Goal: Find specific page/section: Find specific page/section

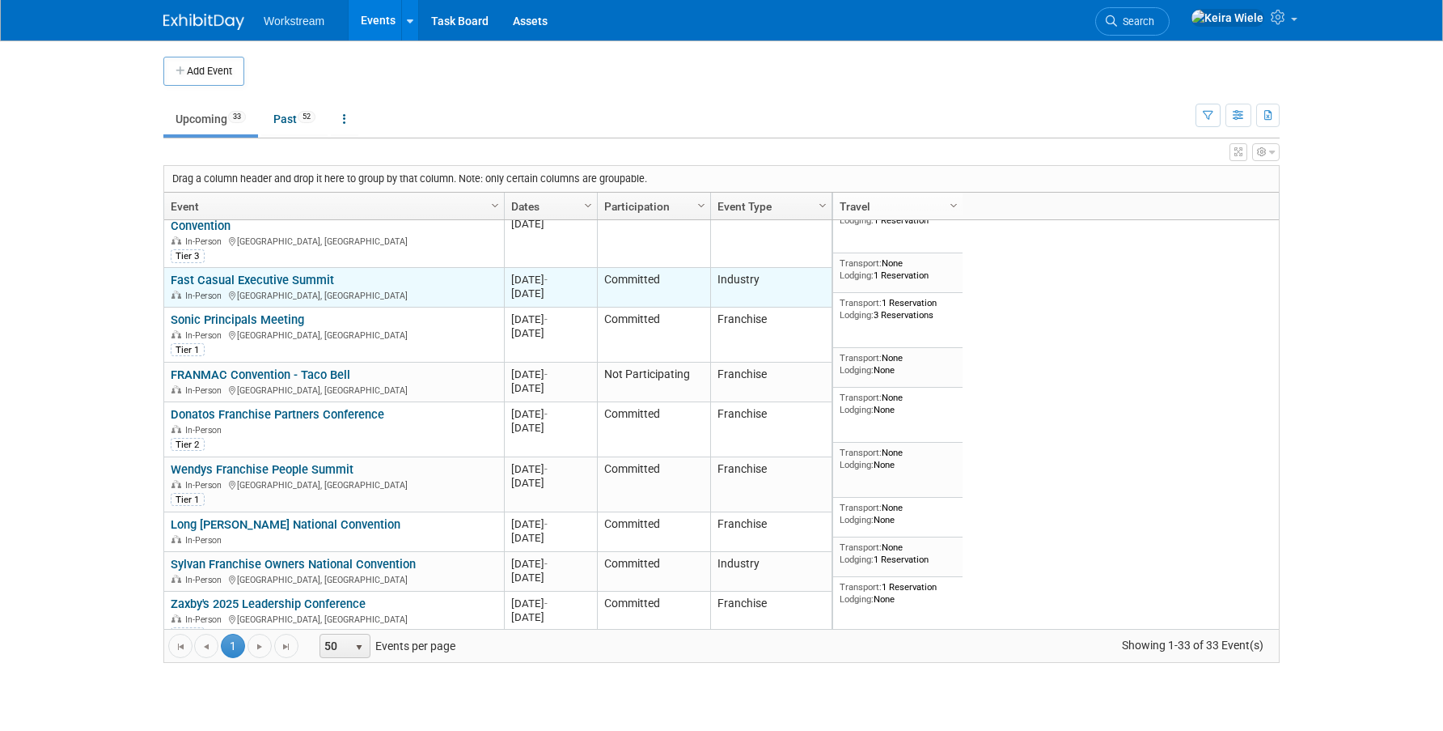
click at [329, 273] on link "Fast Casual Executive Summit" at bounding box center [252, 280] width 163 height 15
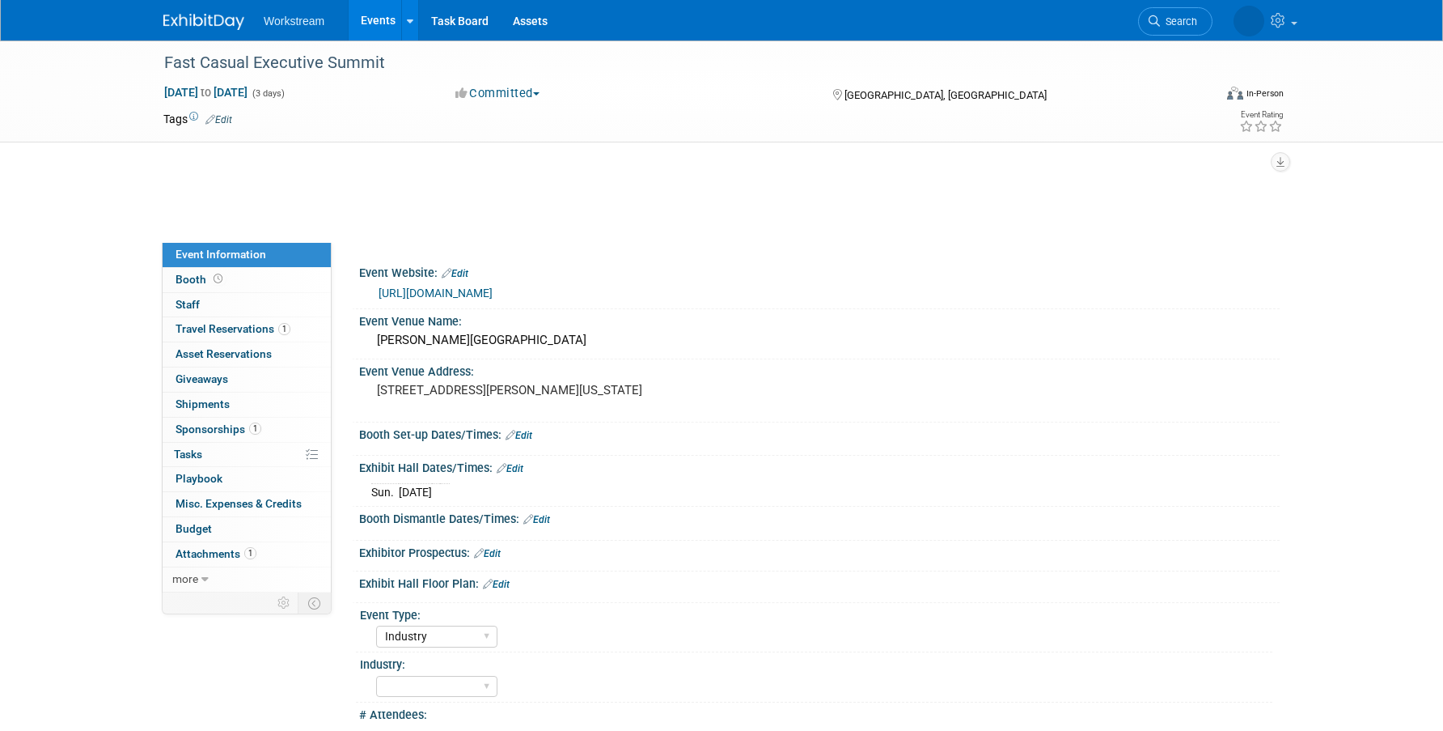
select select "Industry"
select select "TBD"
select select "[PERSON_NAME]"
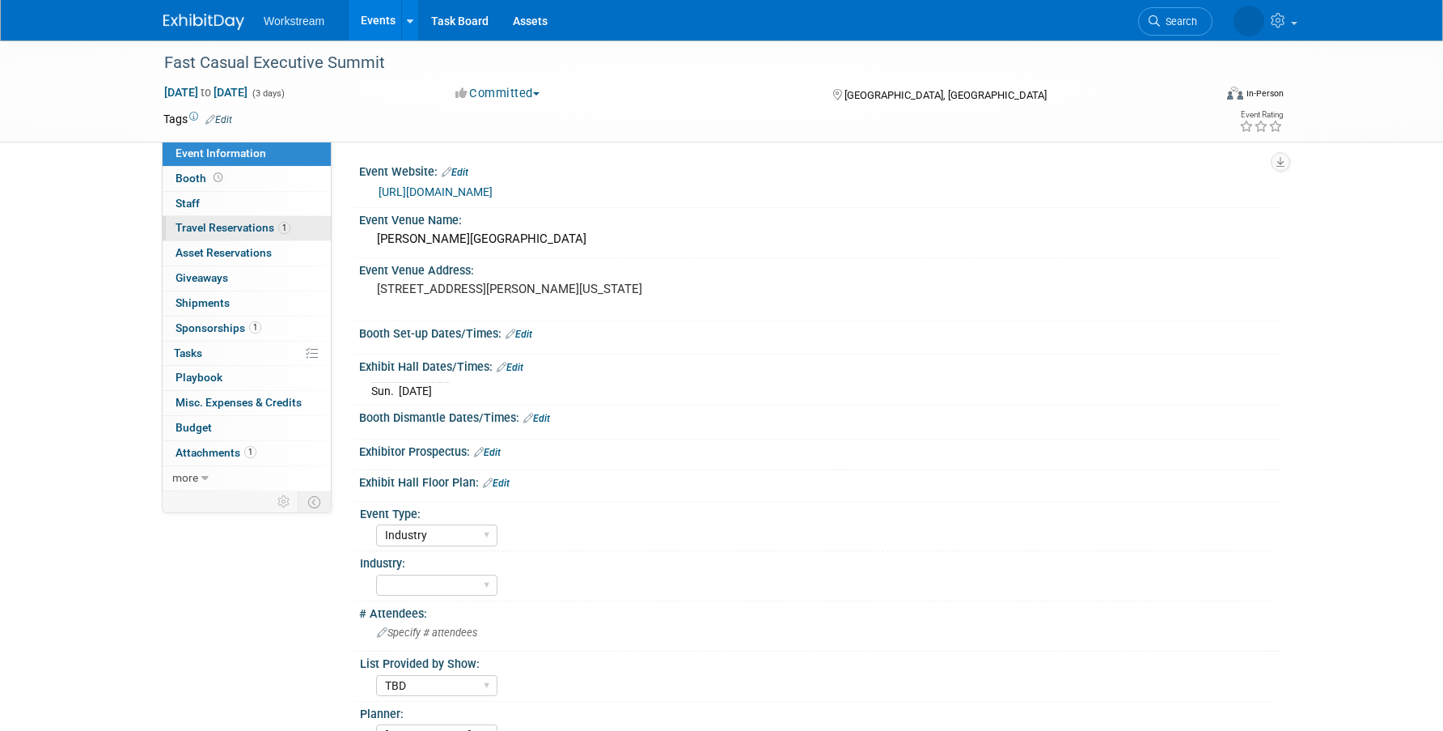
click at [284, 232] on span "1" at bounding box center [284, 228] width 12 height 12
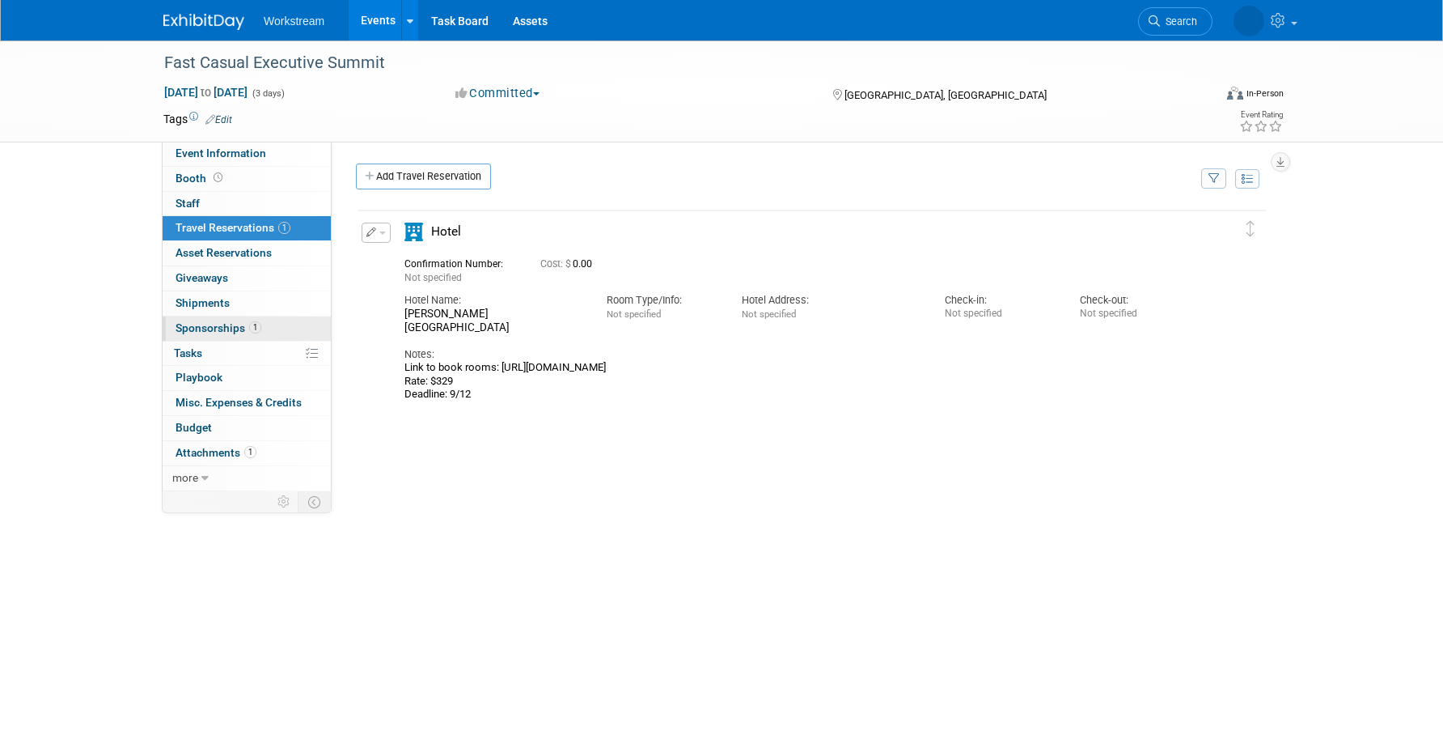
click at [257, 323] on span "1" at bounding box center [255, 327] width 12 height 12
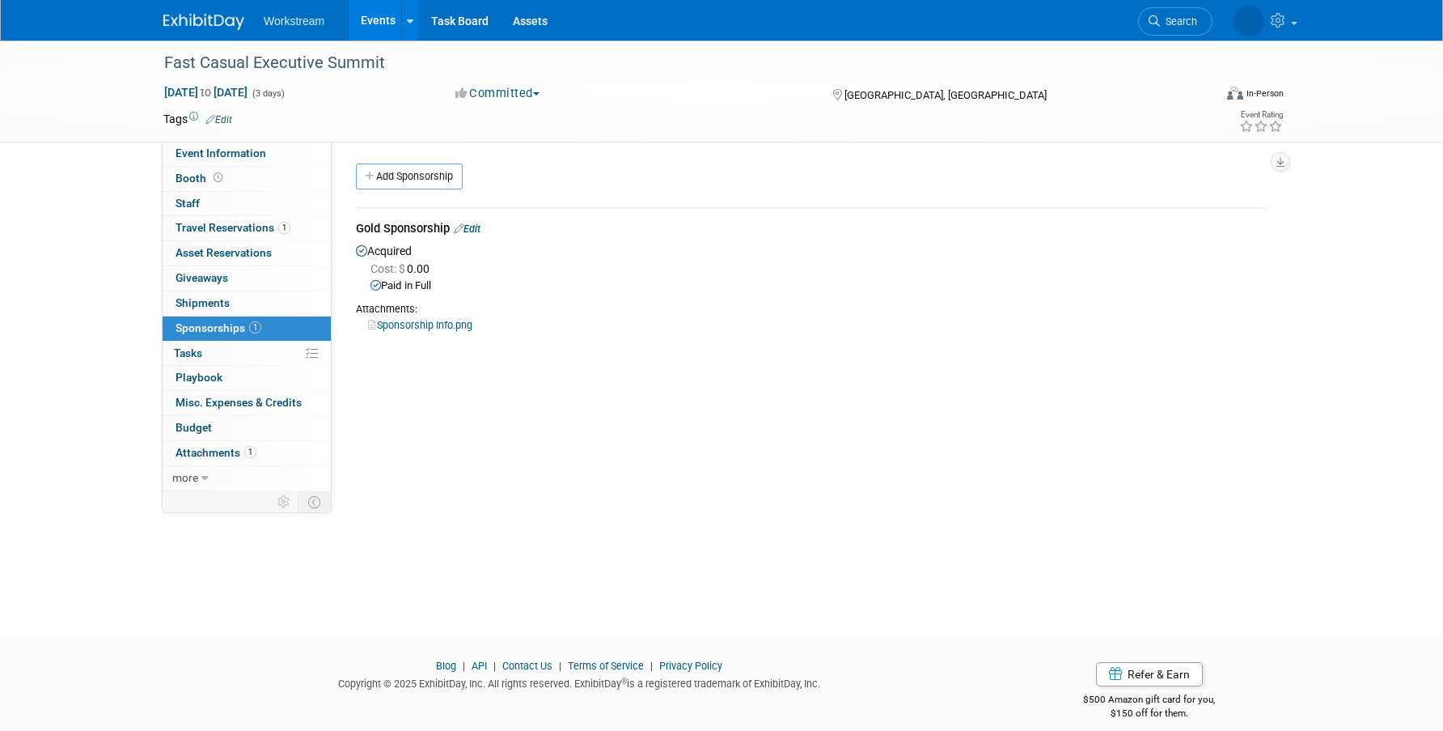
click at [379, 322] on link "Sponsorship Info.png" at bounding box center [420, 325] width 104 height 12
click at [624, 331] on div "Sponsorship Info.png" at bounding box center [812, 324] width 912 height 16
click at [256, 154] on span "Event Information" at bounding box center [221, 152] width 91 height 13
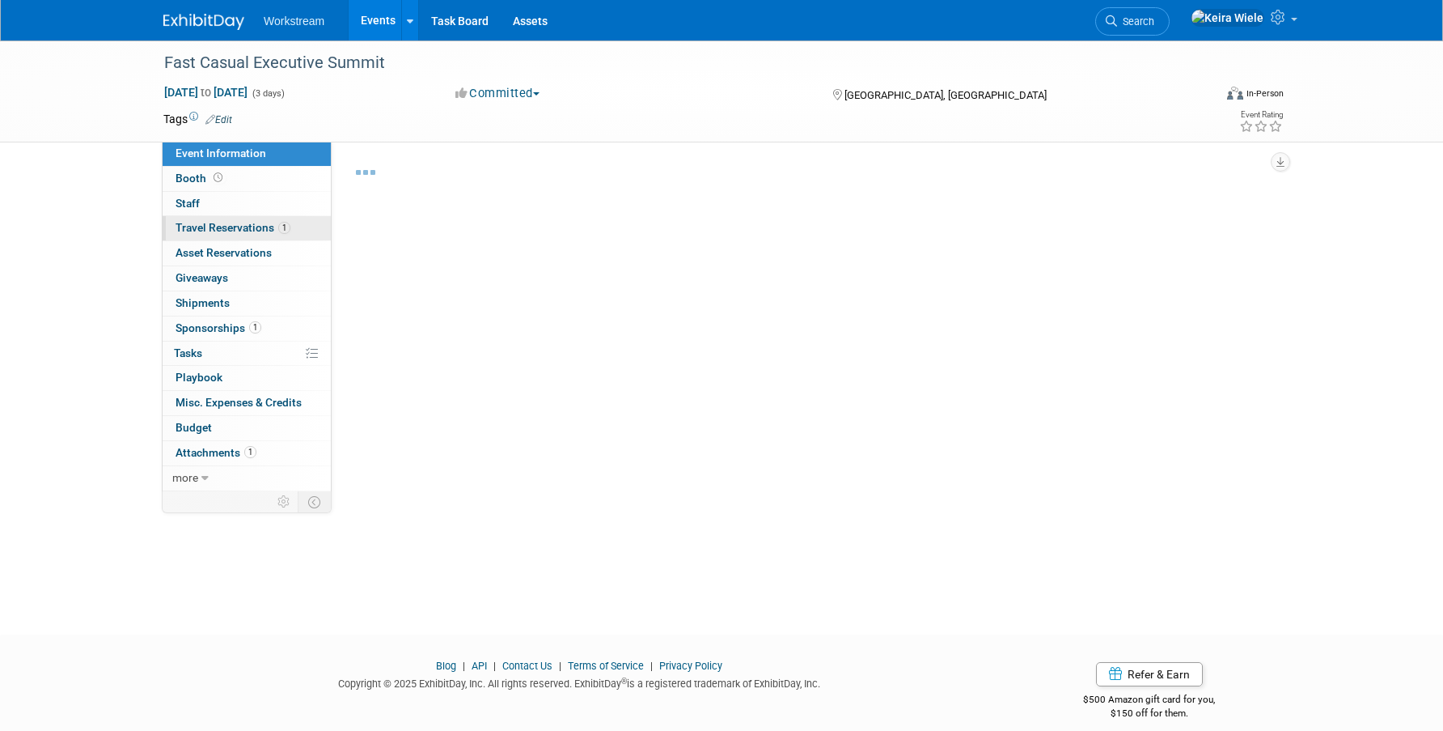
select select "Industry"
select select "TBD"
select select "Tatia Meghdadi"
